Goal: Transaction & Acquisition: Purchase product/service

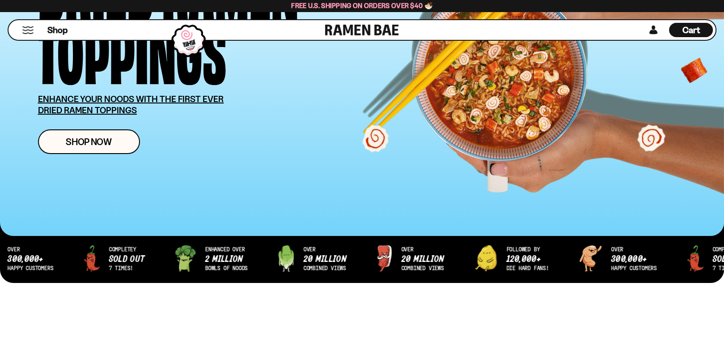
scroll to position [224, 0]
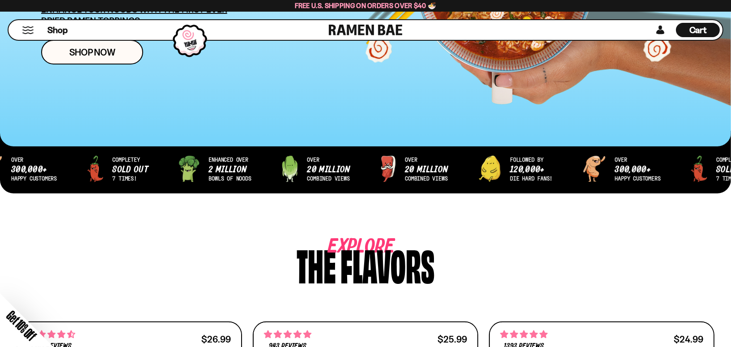
click at [90, 114] on div "Close dialog FREE SHIPPING FOR ALL US ORDERS OVER $40+ Email CONTINUE ******" at bounding box center [365, 173] width 731 height 347
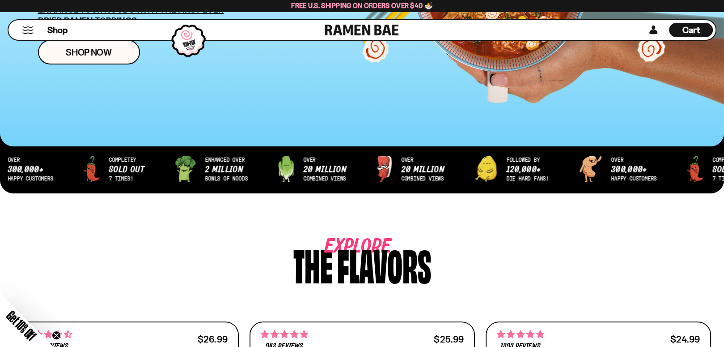
click at [87, 47] on div "Shop Cart D0381C2F-513E-4F90-8A41-6F0A75DCBAAA" at bounding box center [362, 30] width 724 height 37
click at [88, 52] on span "Shop Now" at bounding box center [89, 51] width 46 height 9
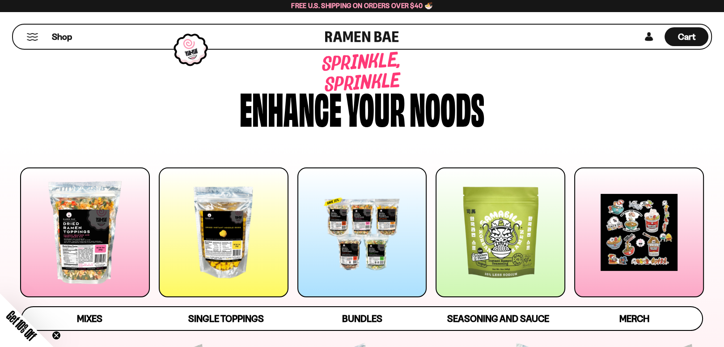
click at [77, 234] on div at bounding box center [85, 232] width 130 height 130
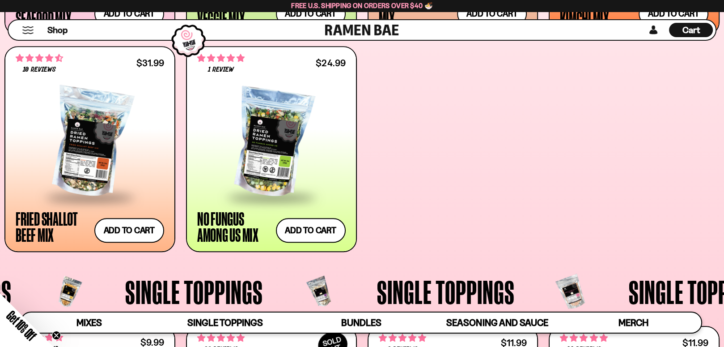
scroll to position [879, 0]
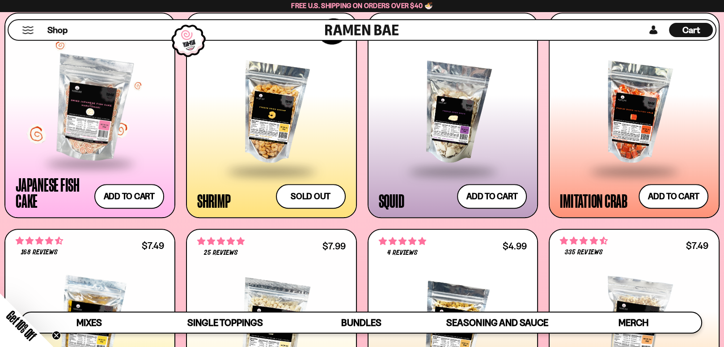
click at [82, 121] on div at bounding box center [90, 108] width 149 height 107
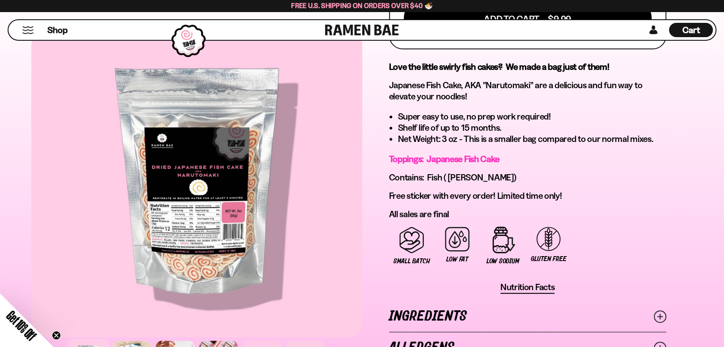
scroll to position [582, 0]
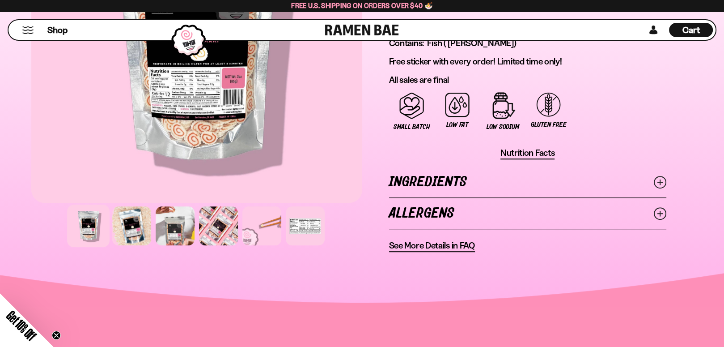
click at [422, 180] on link "Ingredients" at bounding box center [527, 181] width 277 height 31
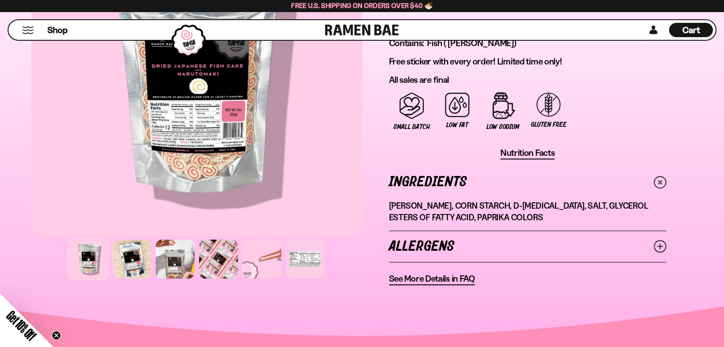
scroll to position [313, 0]
